Goal: Information Seeking & Learning: Check status

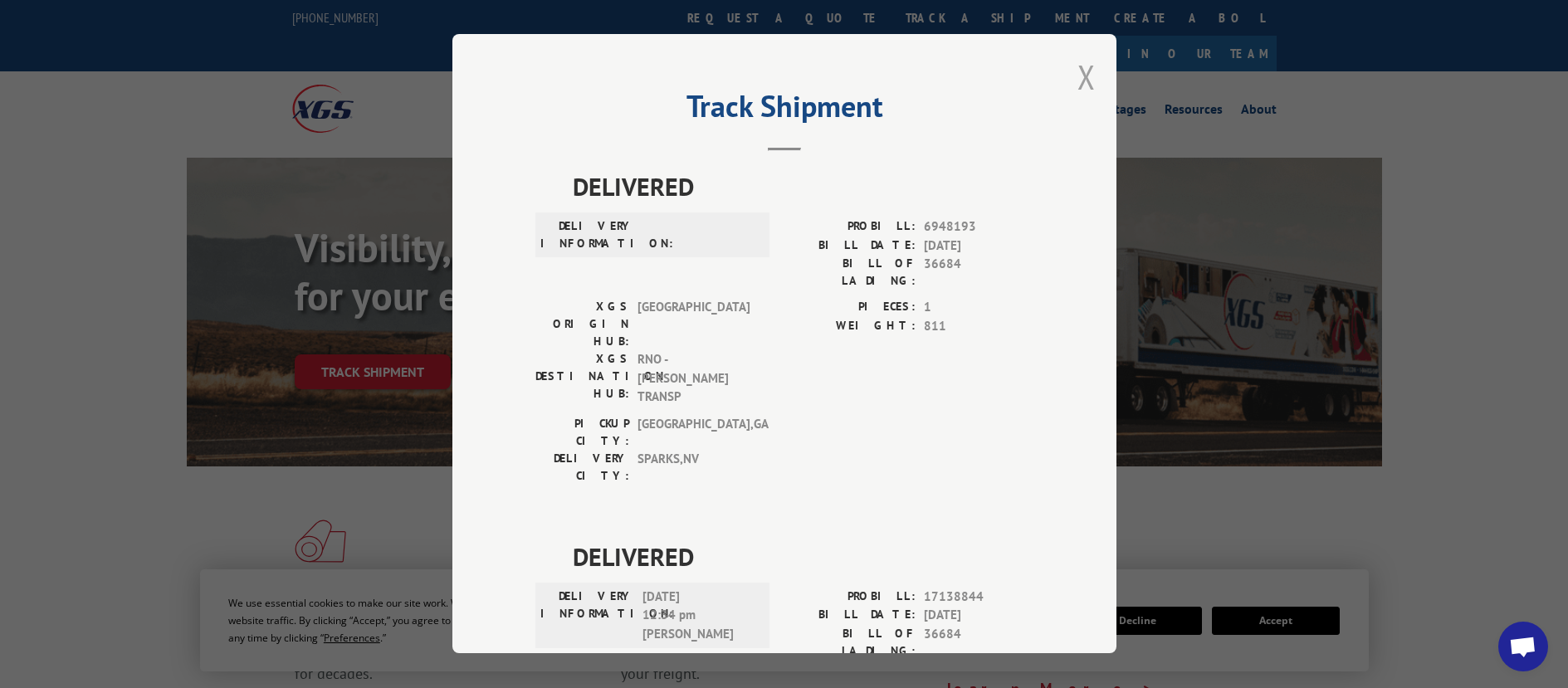
click at [1083, 77] on button "Close modal" at bounding box center [1086, 77] width 19 height 44
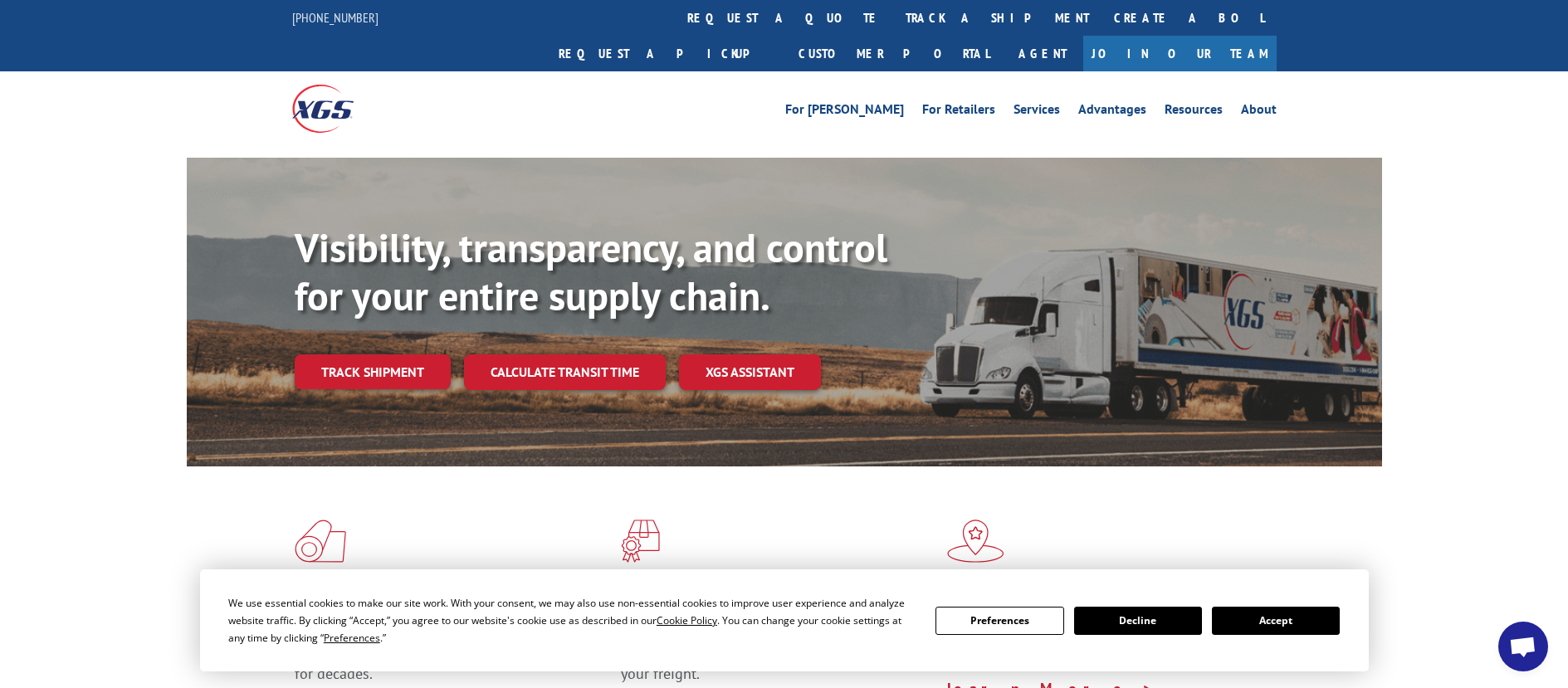
scroll to position [332, 0]
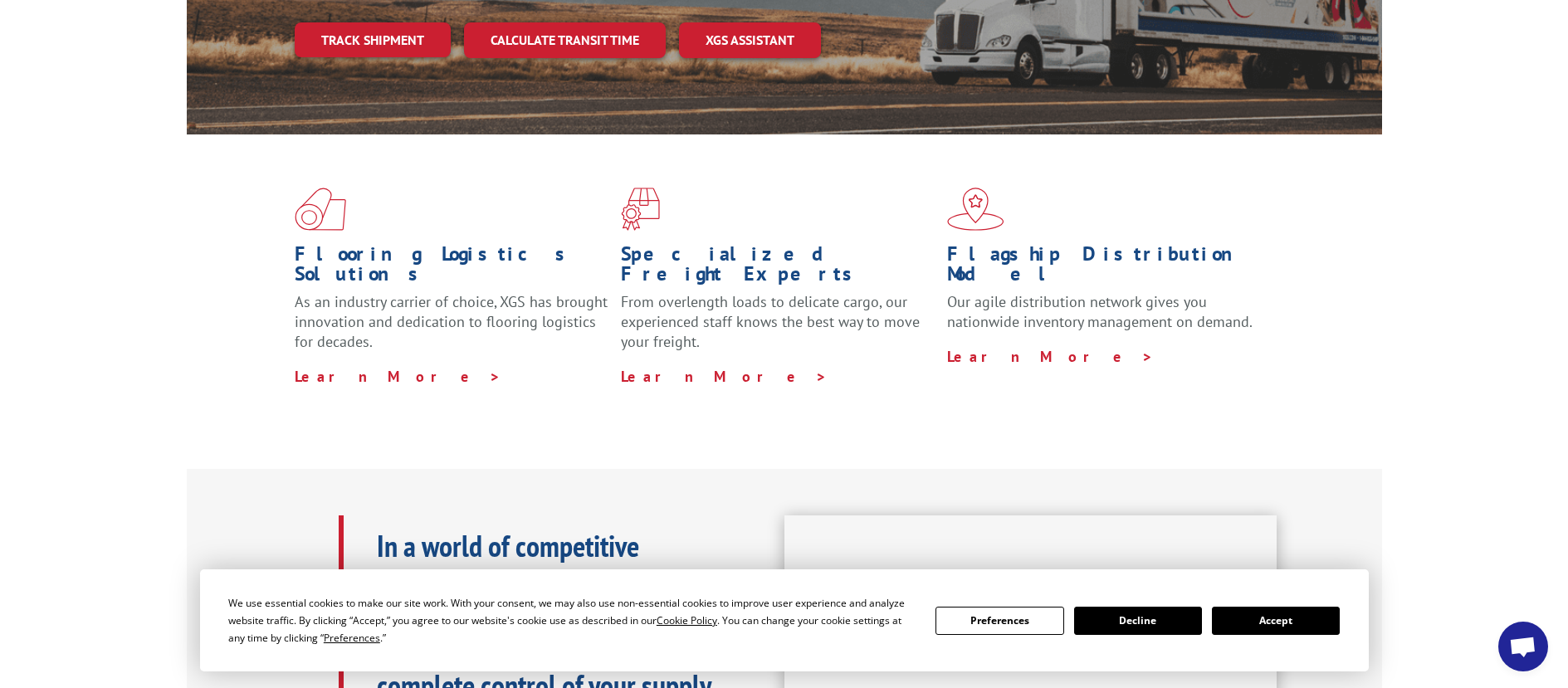
click at [1278, 624] on button "Accept" at bounding box center [1276, 621] width 127 height 28
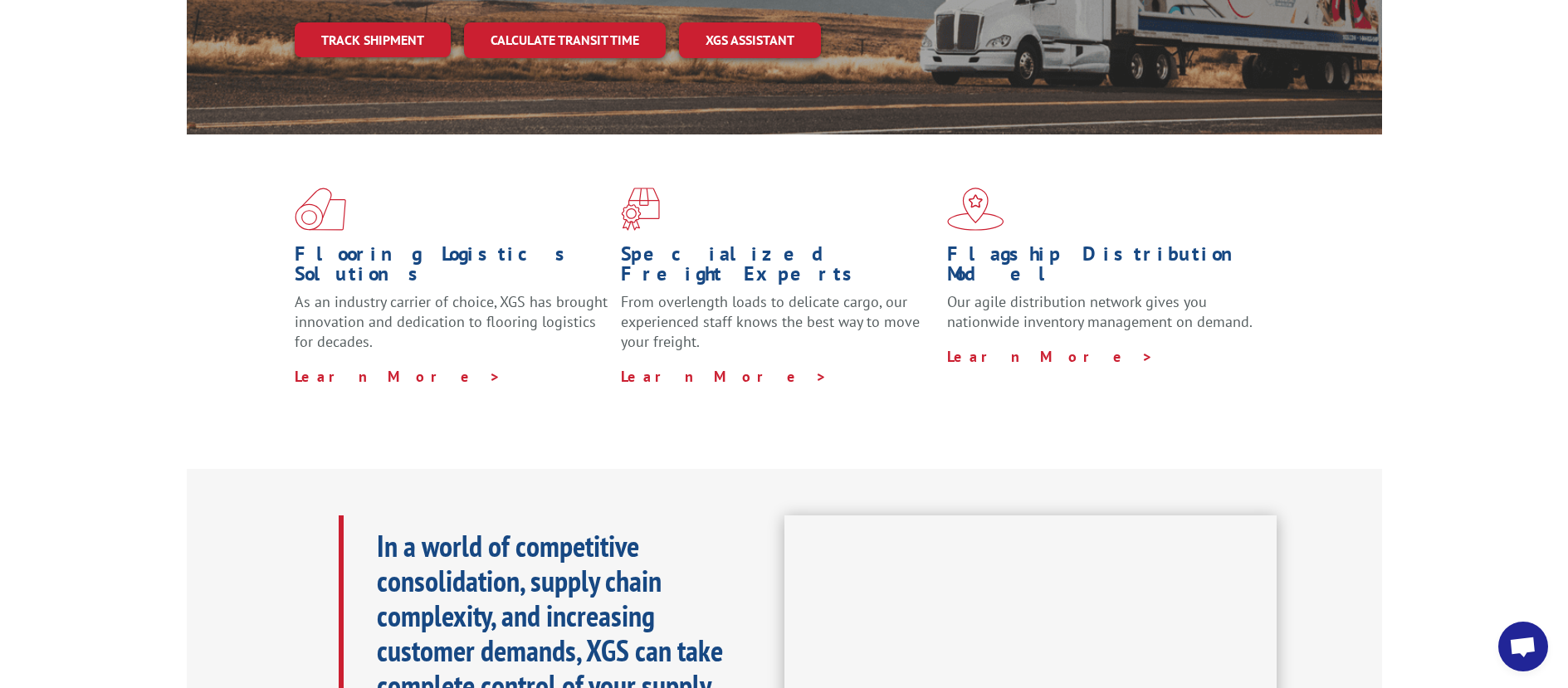
scroll to position [0, 0]
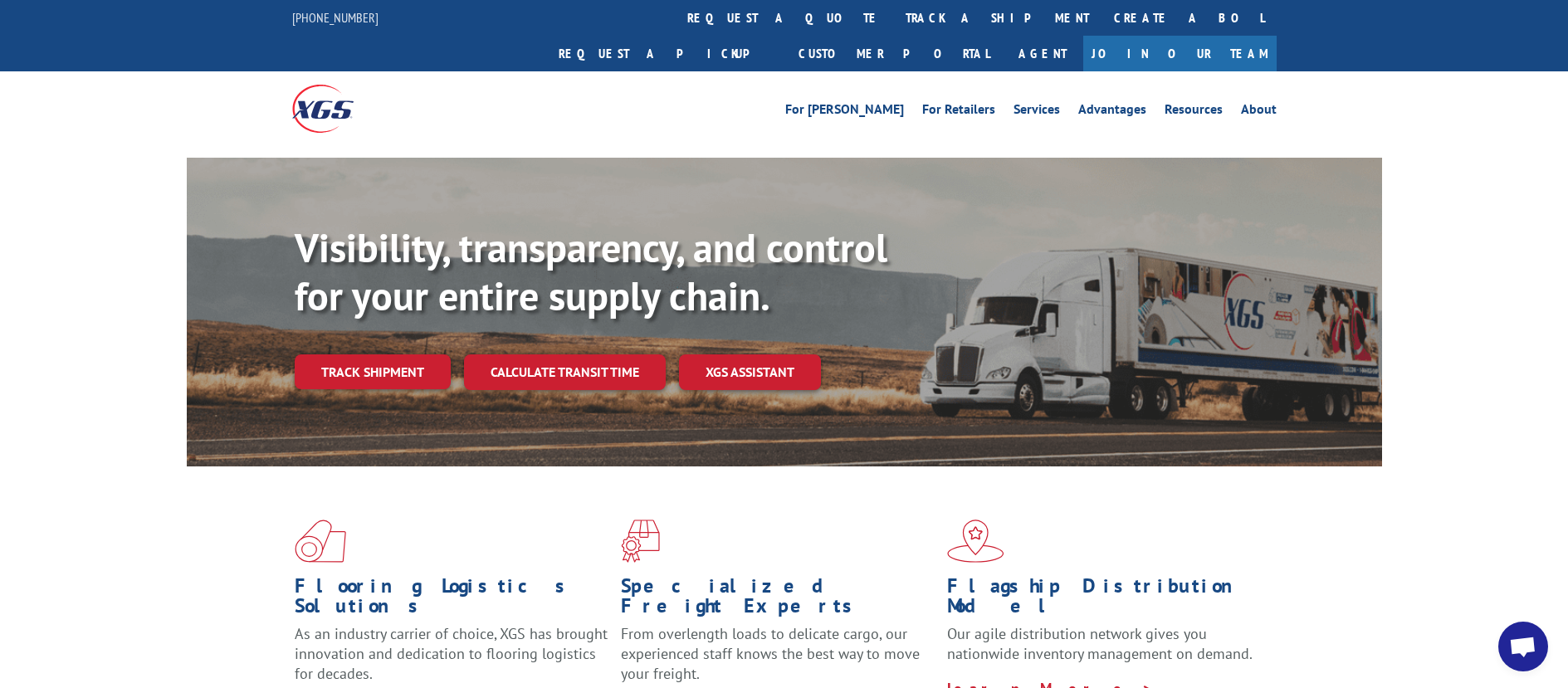
click at [382, 354] on link "Track shipment" at bounding box center [373, 371] width 156 height 35
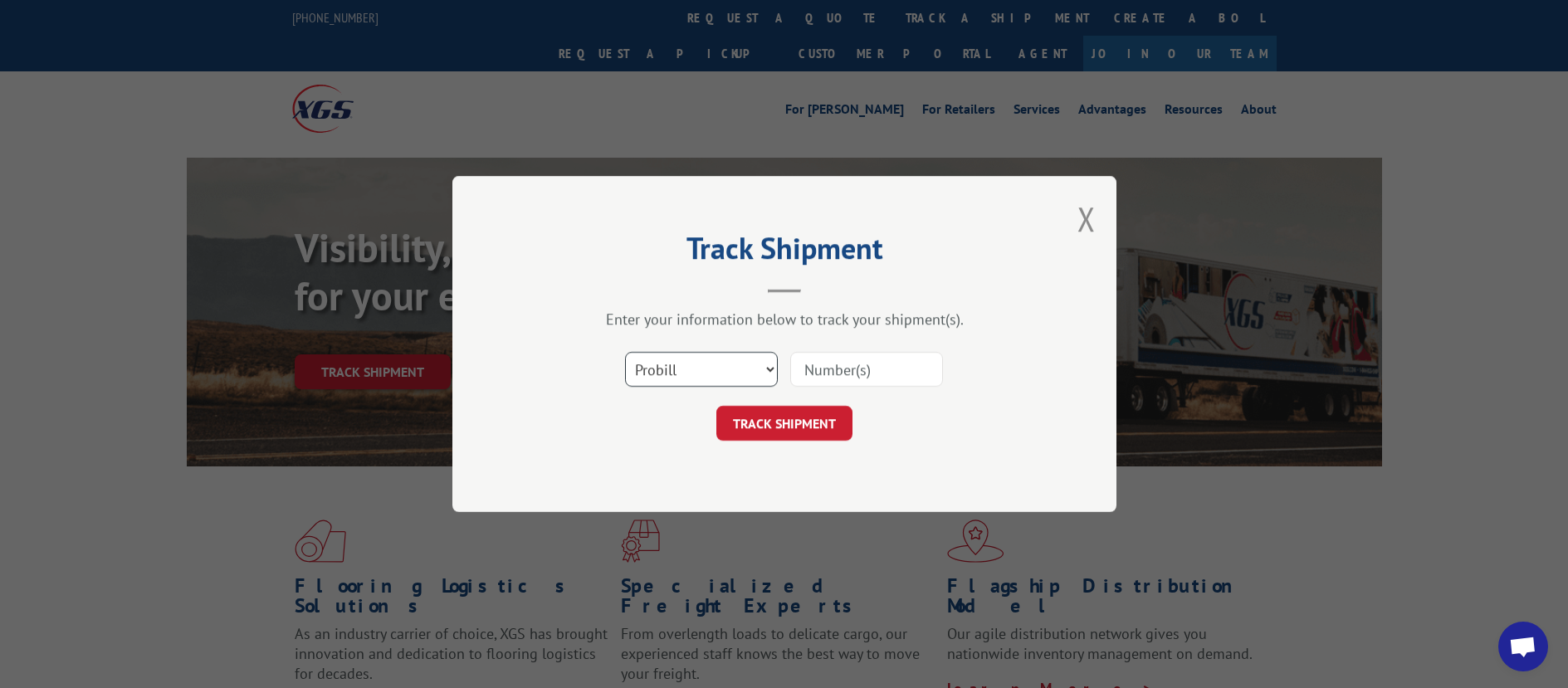
click at [736, 374] on select "Select category... Probill BOL PO" at bounding box center [701, 369] width 153 height 35
select select "bol"
click at [625, 352] on select "Select category... Probill BOL PO" at bounding box center [701, 369] width 153 height 35
click at [882, 376] on input at bounding box center [867, 369] width 153 height 35
paste input "363416"
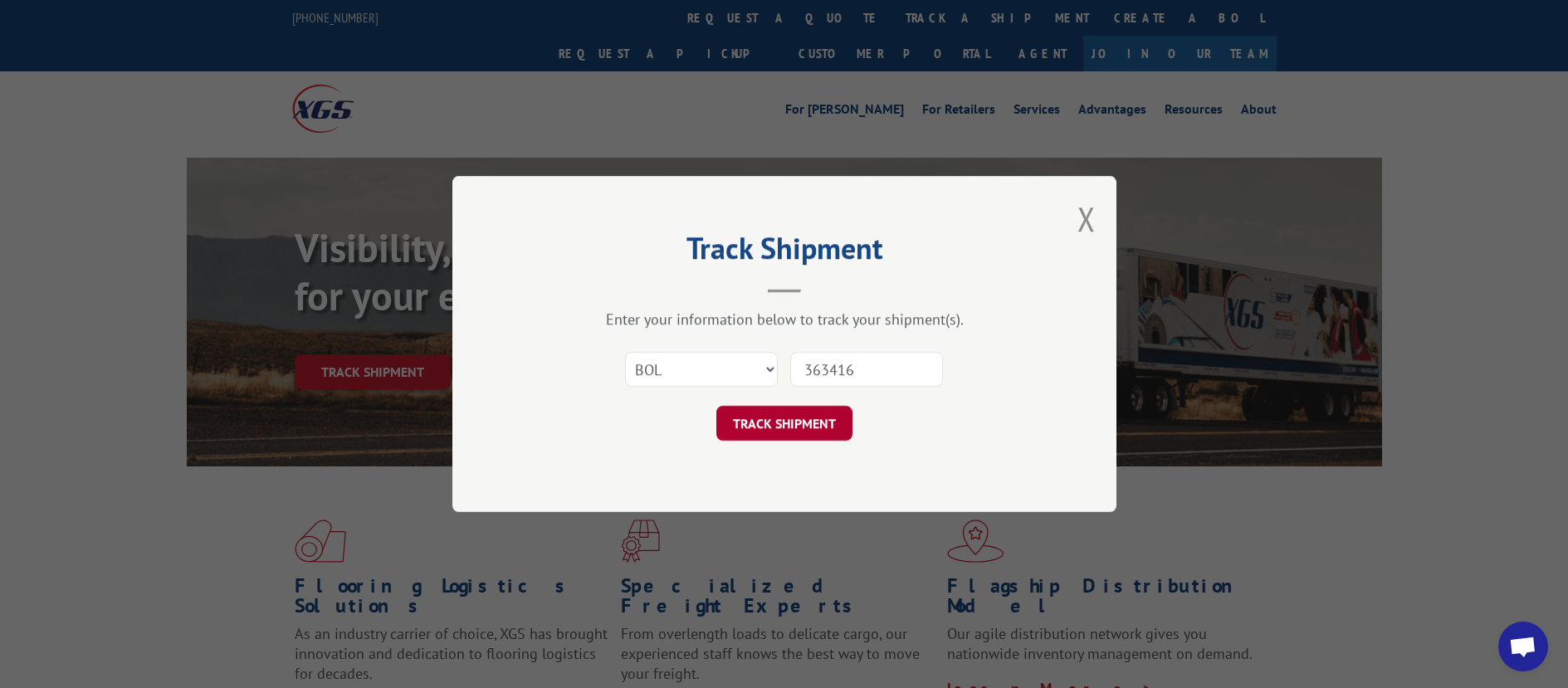
type input "363416"
click at [804, 421] on button "TRACK SHIPMENT" at bounding box center [784, 422] width 136 height 35
